Goal: Information Seeking & Learning: Obtain resource

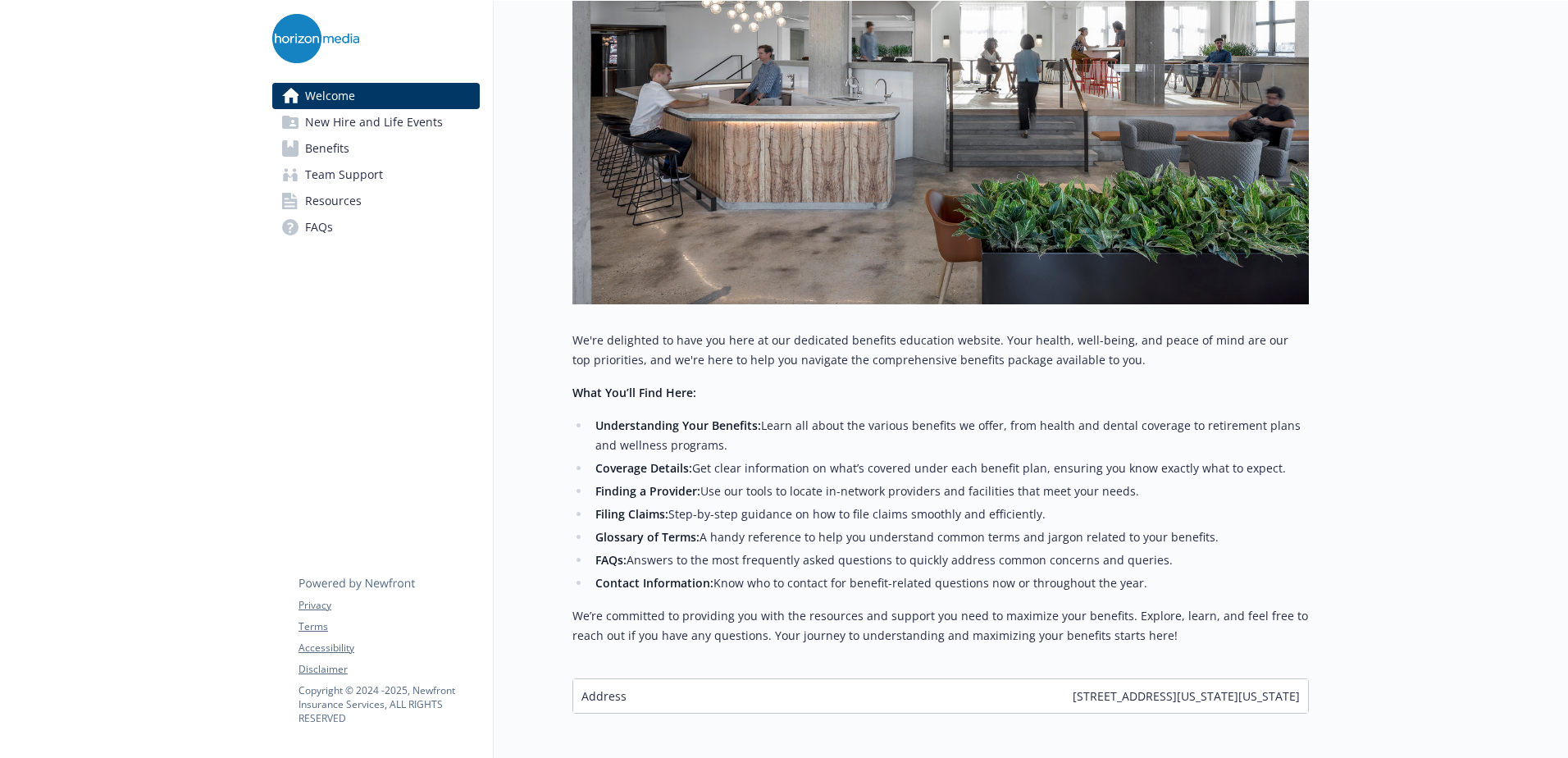
scroll to position [456, 0]
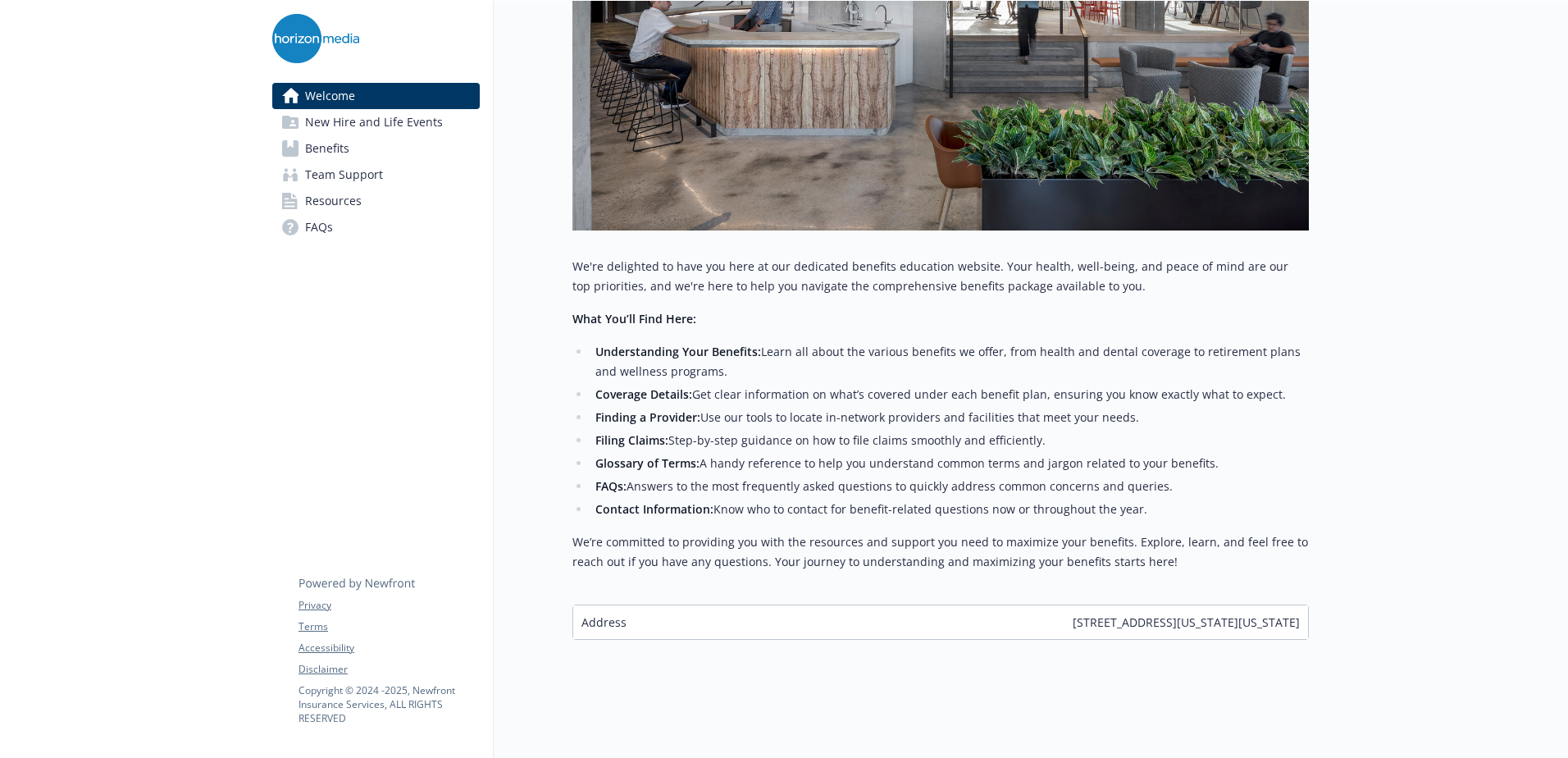
click at [390, 149] on link "Benefits" at bounding box center [376, 149] width 208 height 26
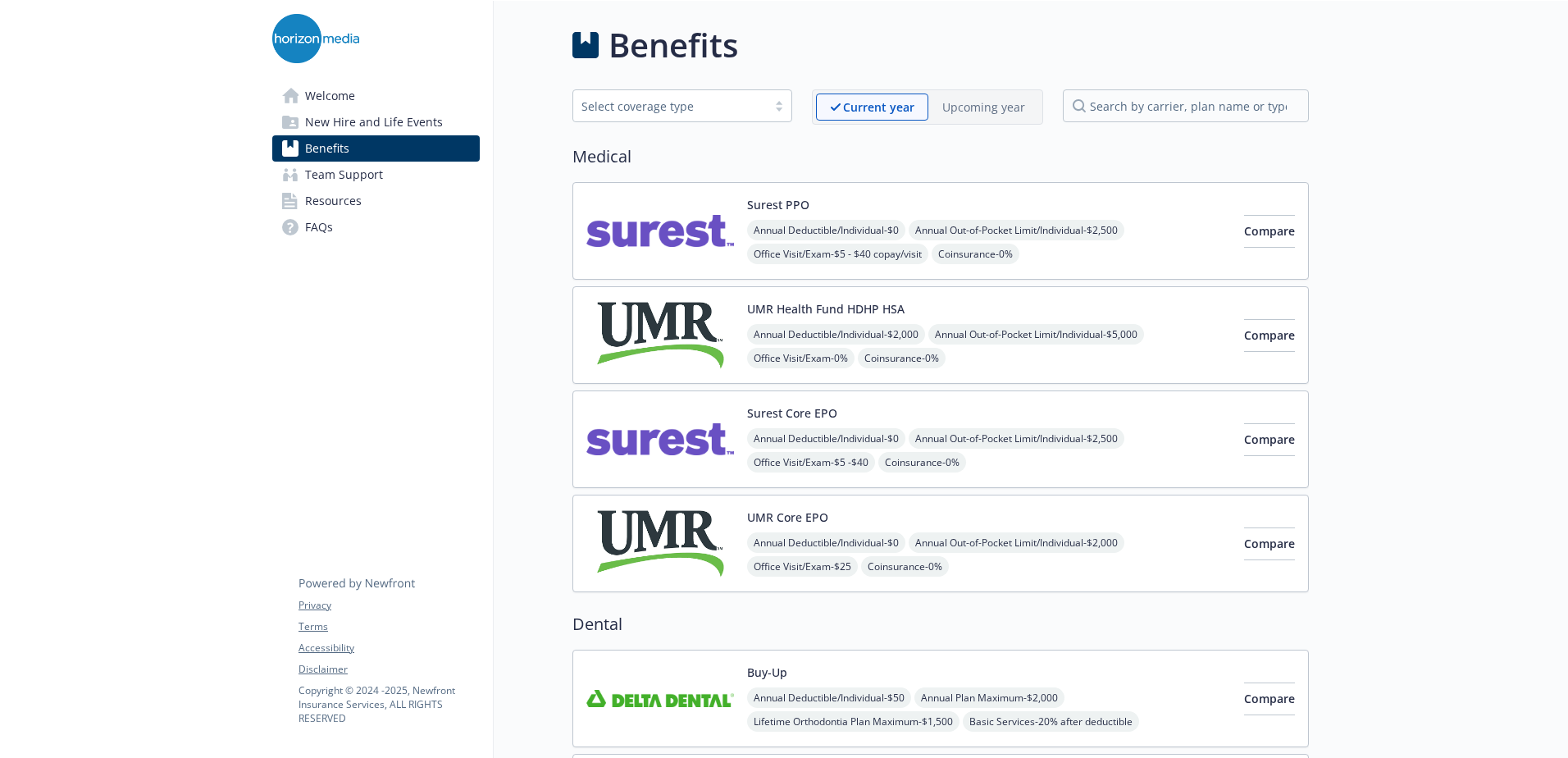
click at [334, 84] on span "Welcome" at bounding box center [330, 96] width 50 height 26
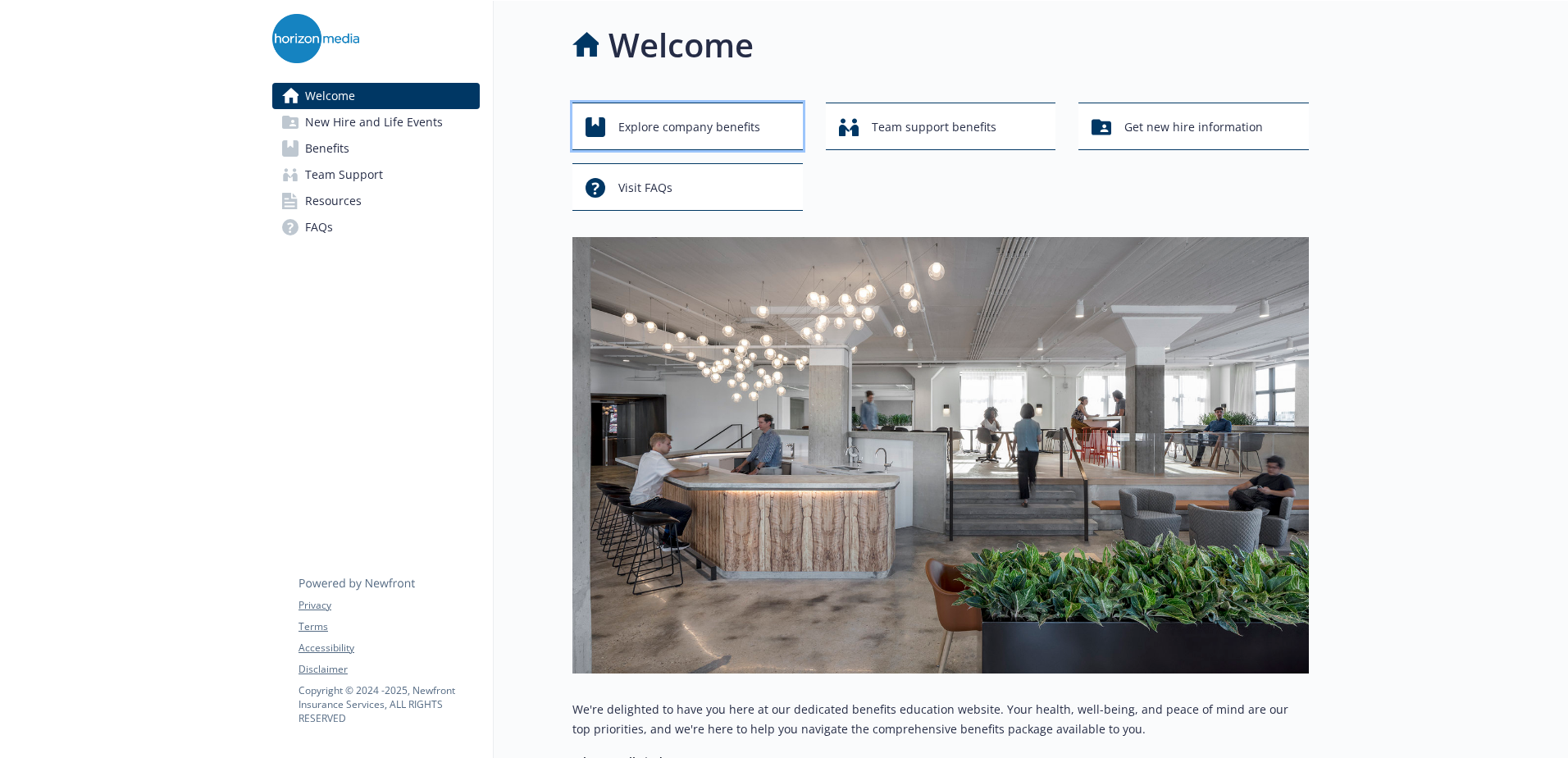
click at [693, 124] on span "Explore company benefits" at bounding box center [689, 127] width 142 height 31
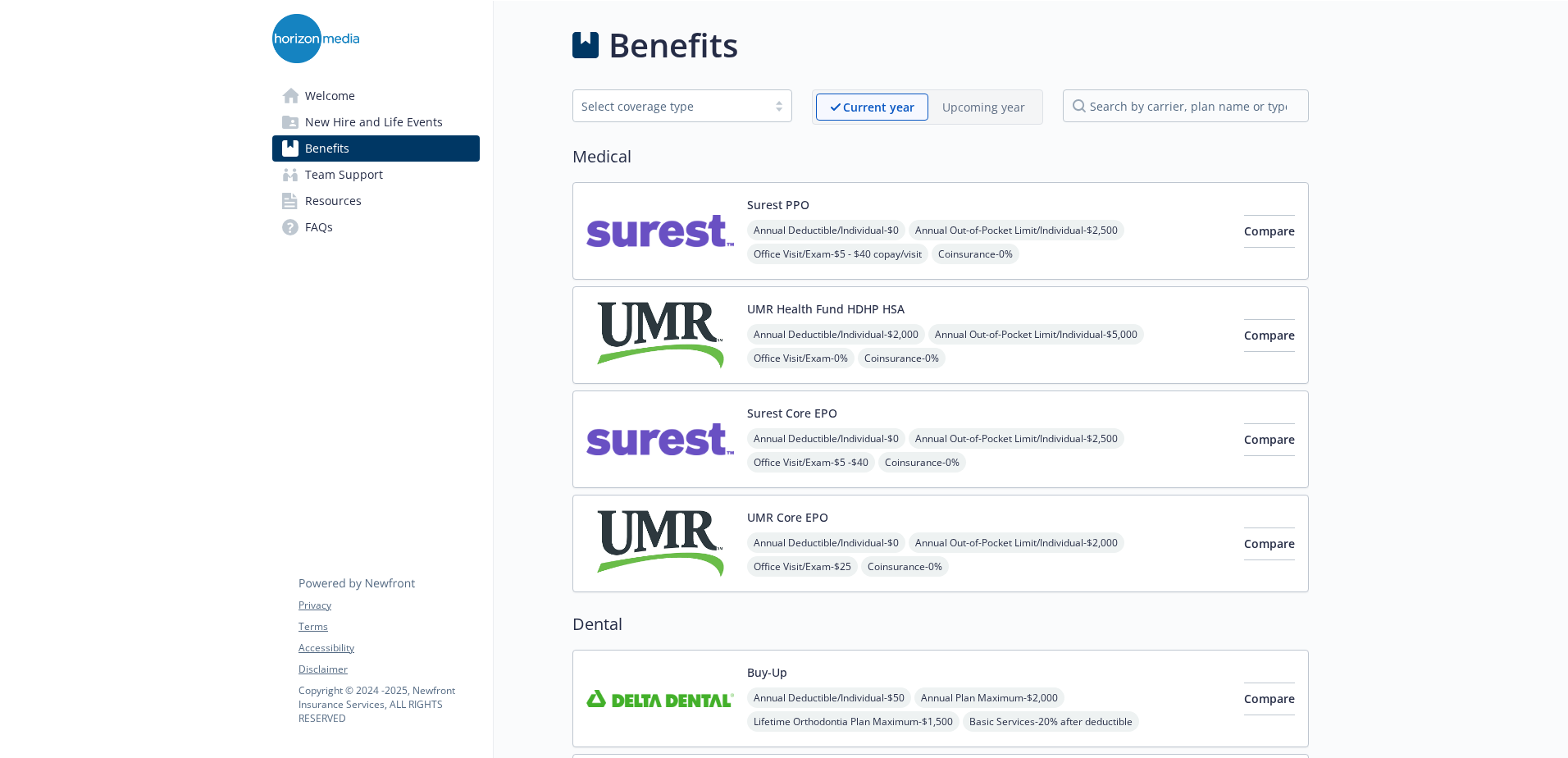
click at [368, 182] on span "Team Support" at bounding box center [344, 175] width 78 height 26
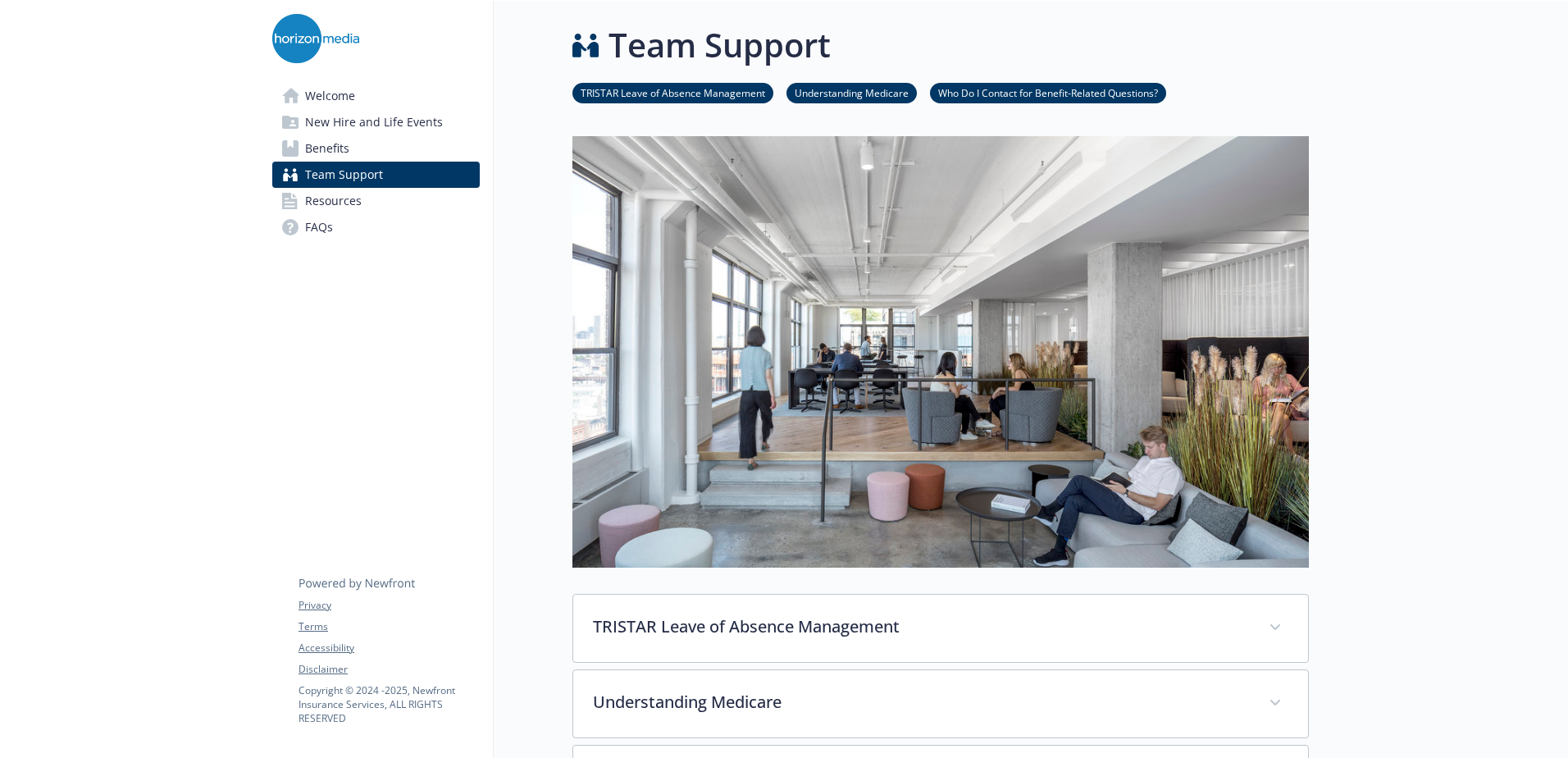
click at [347, 204] on span "Resources" at bounding box center [333, 201] width 56 height 26
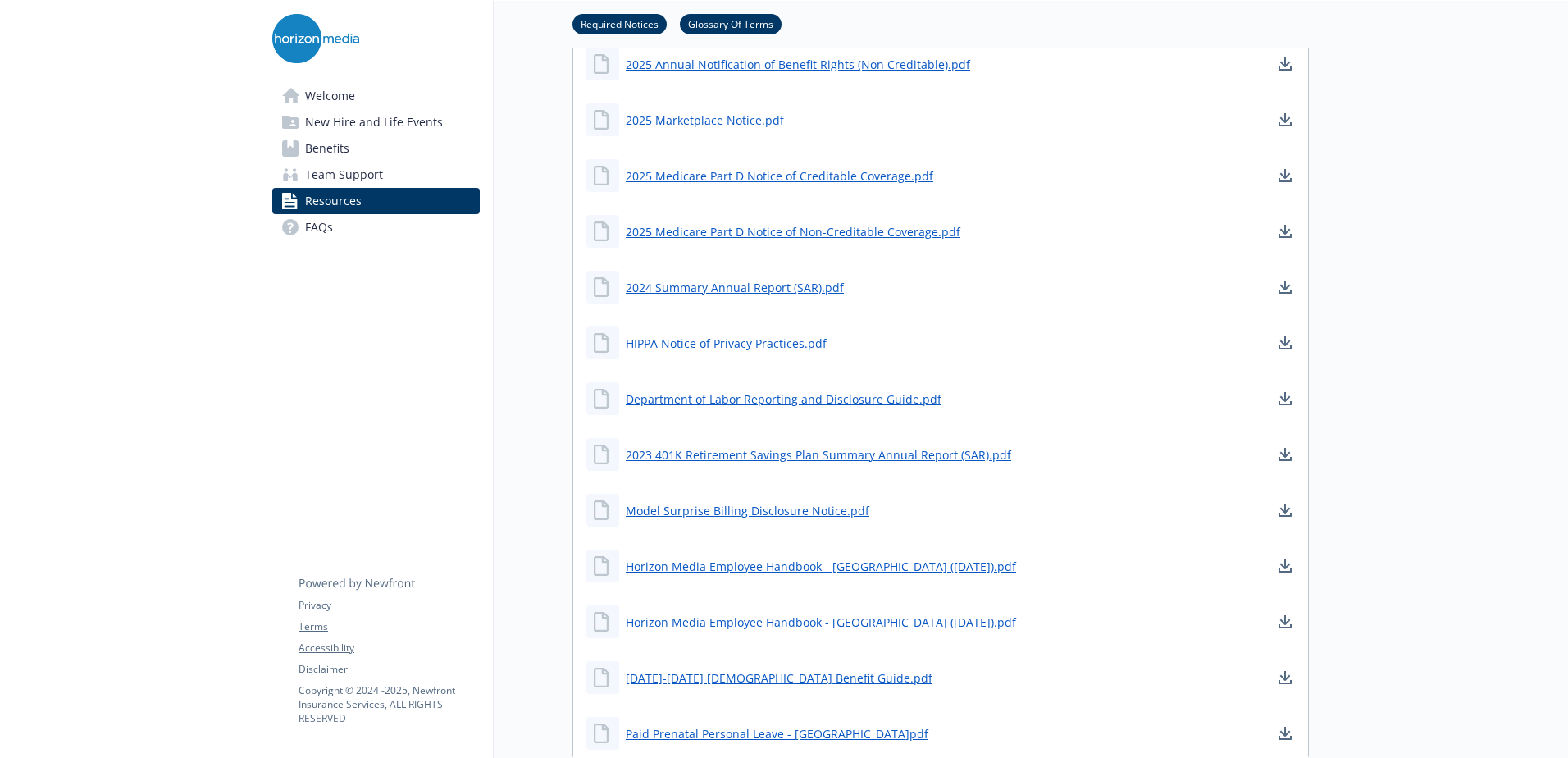
scroll to position [902, 0]
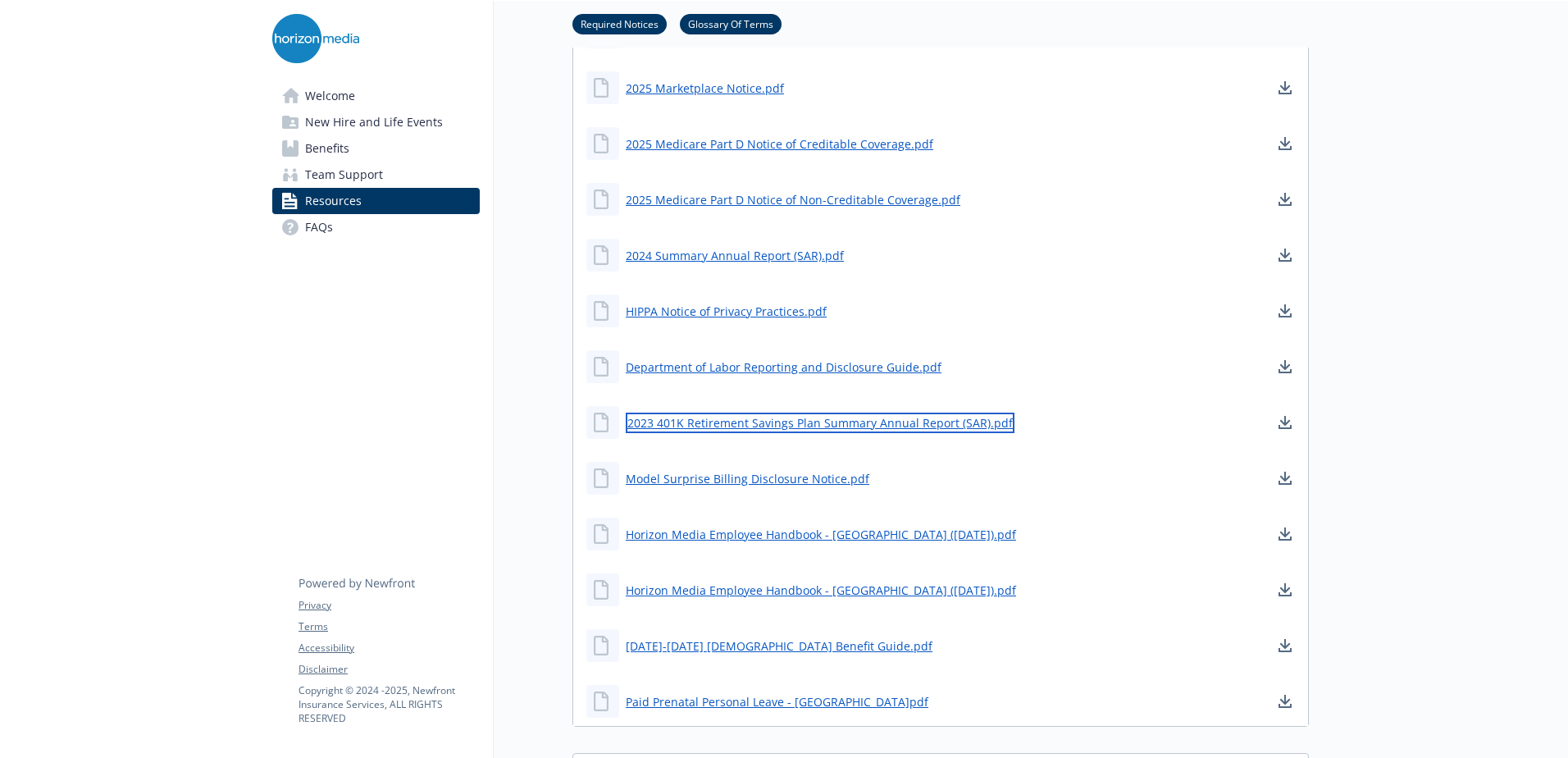
click at [886, 424] on link "2023 401K Retirement Savings Plan Summary Annual Report (SAR).pdf" at bounding box center [820, 422] width 389 height 20
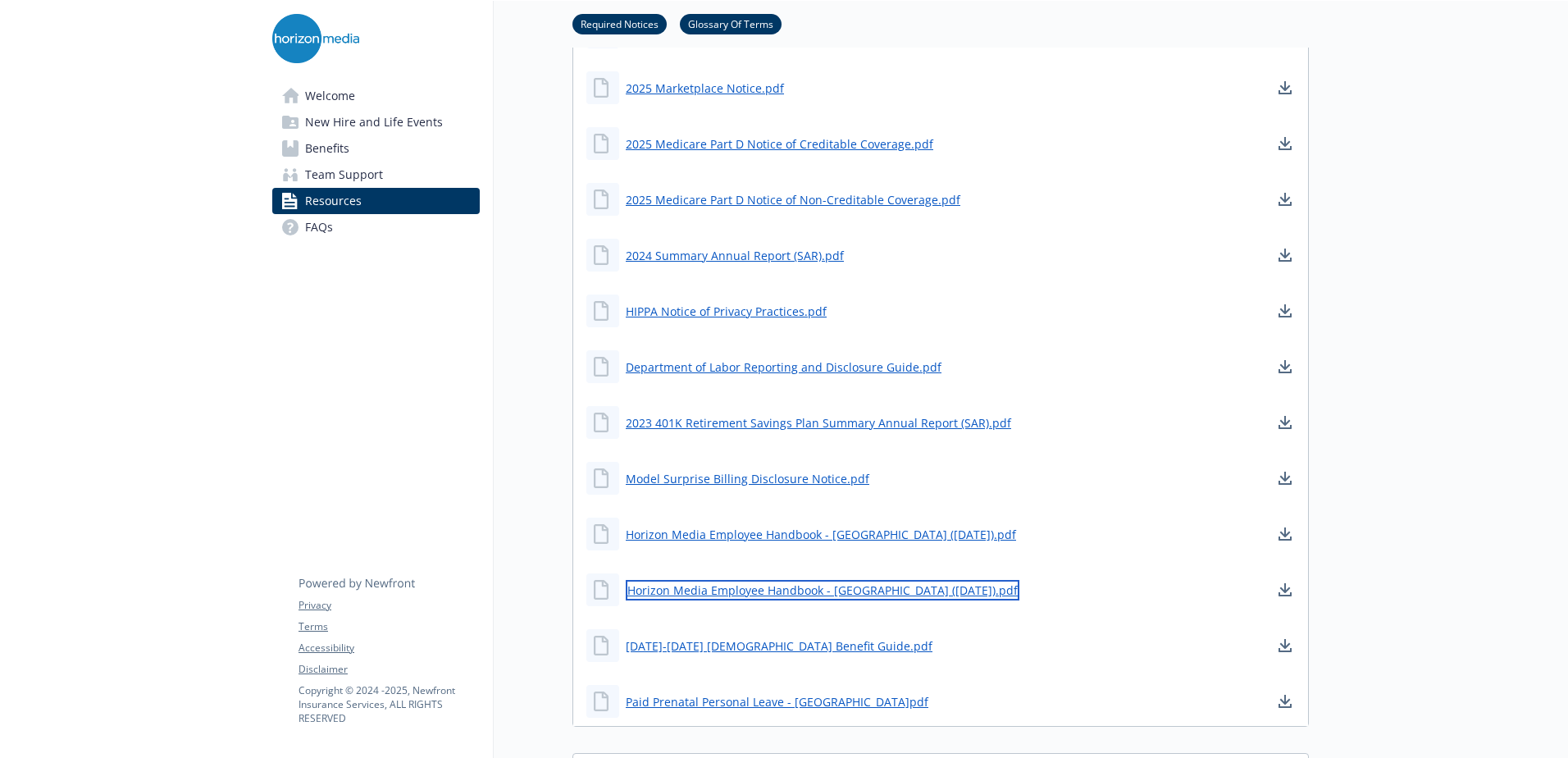
click at [892, 589] on link "Horizon Media Employee Handbook - [GEOGRAPHIC_DATA] ([DATE]).pdf" at bounding box center [823, 589] width 394 height 20
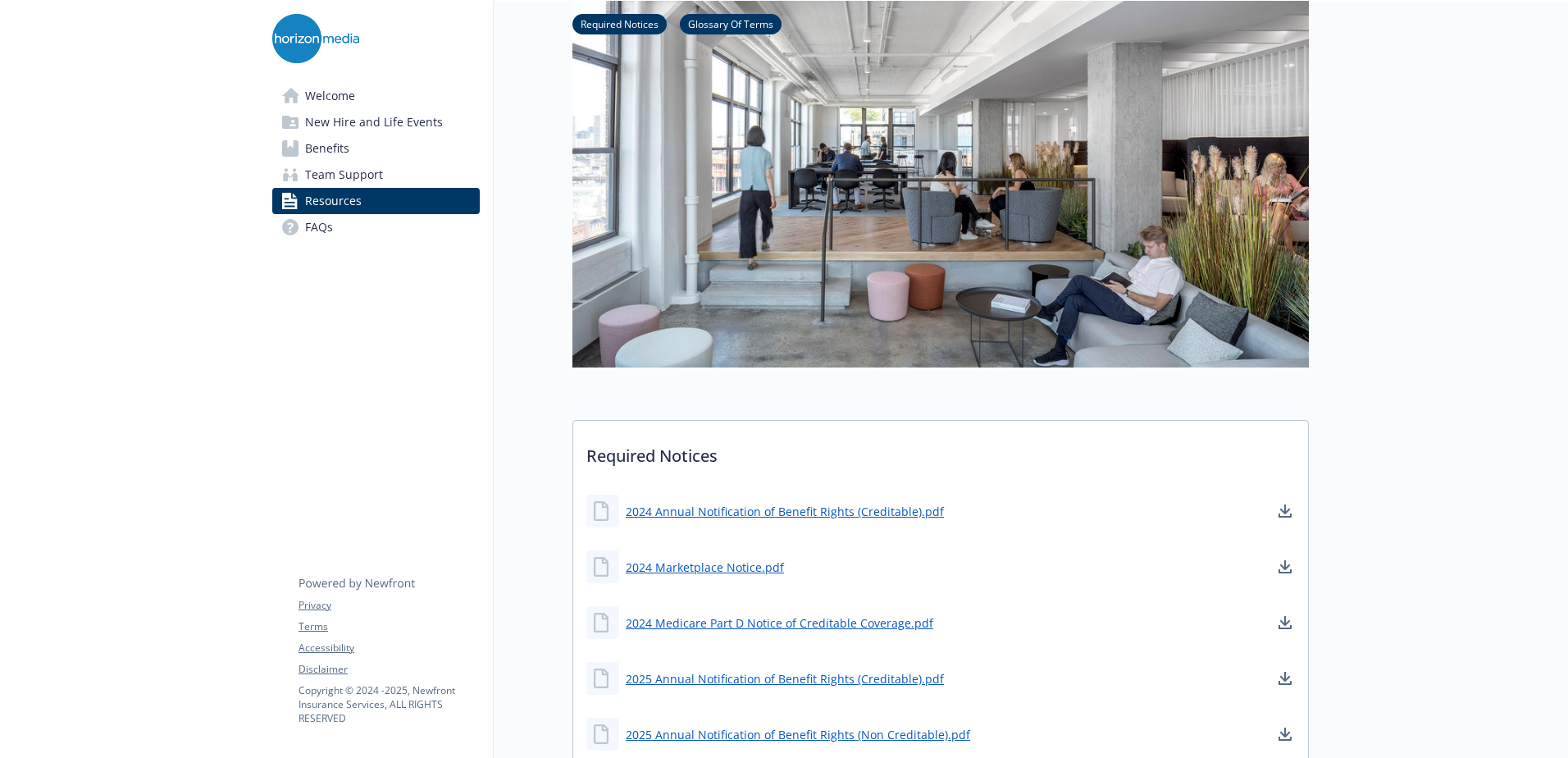
scroll to position [0, 0]
